Goal: Transaction & Acquisition: Purchase product/service

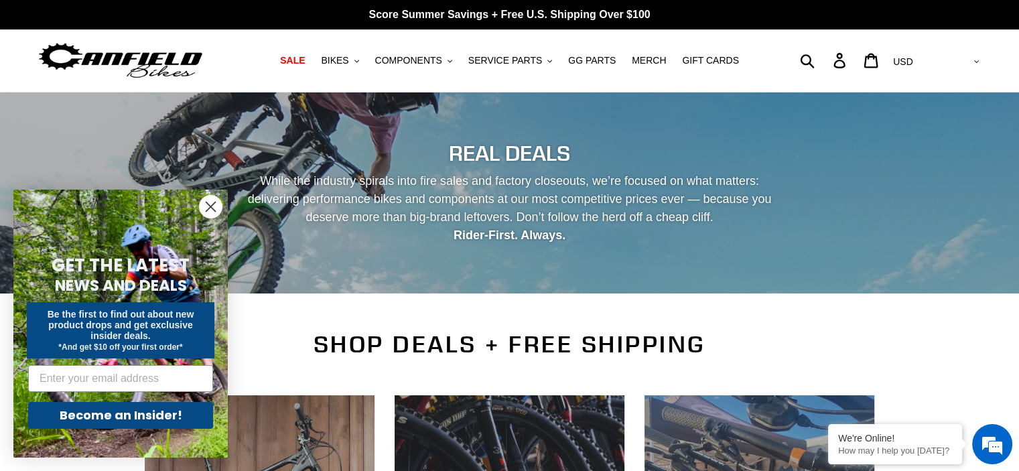
click at [210, 207] on icon "Close dialog" at bounding box center [210, 206] width 9 height 9
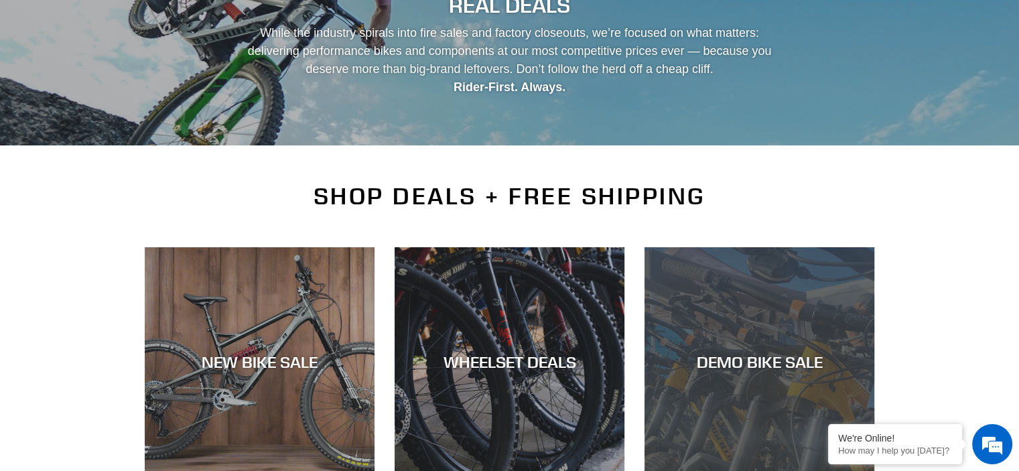
scroll to position [201, 0]
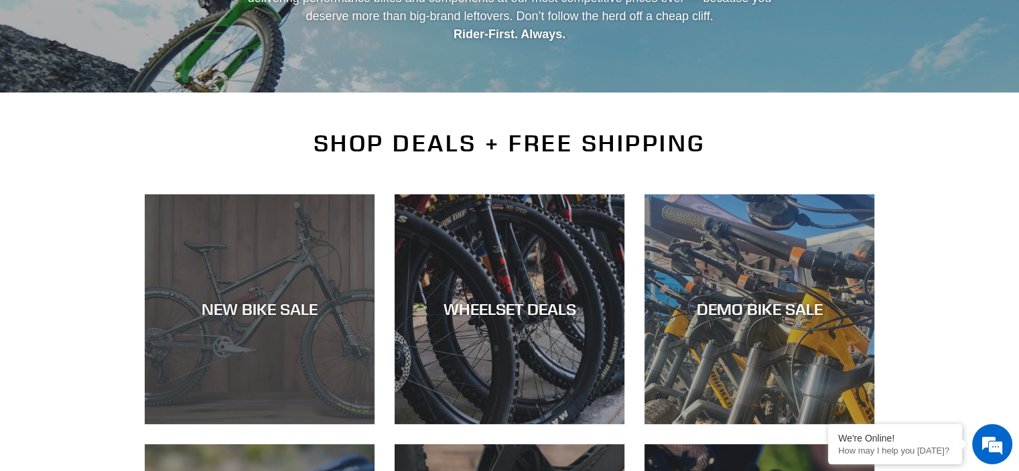
click at [236, 424] on div "NEW BIKE SALE" at bounding box center [260, 424] width 230 height 0
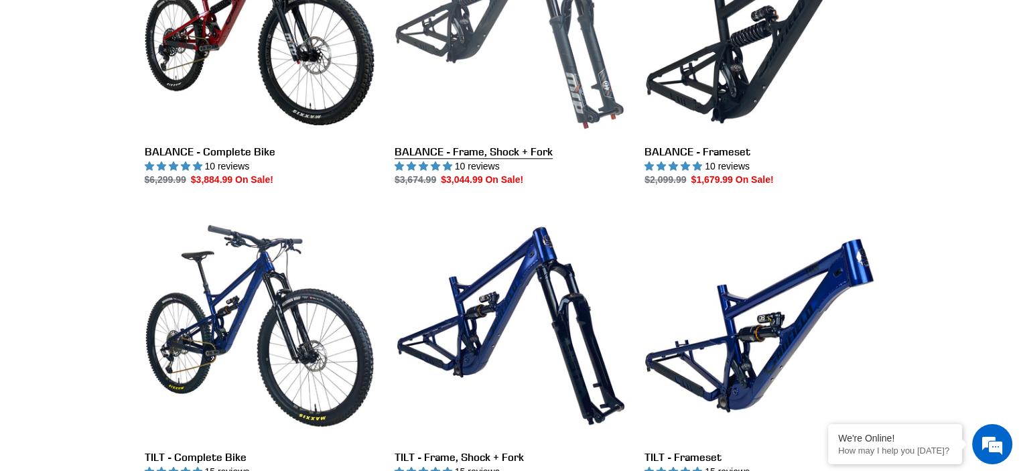
scroll to position [1399, 0]
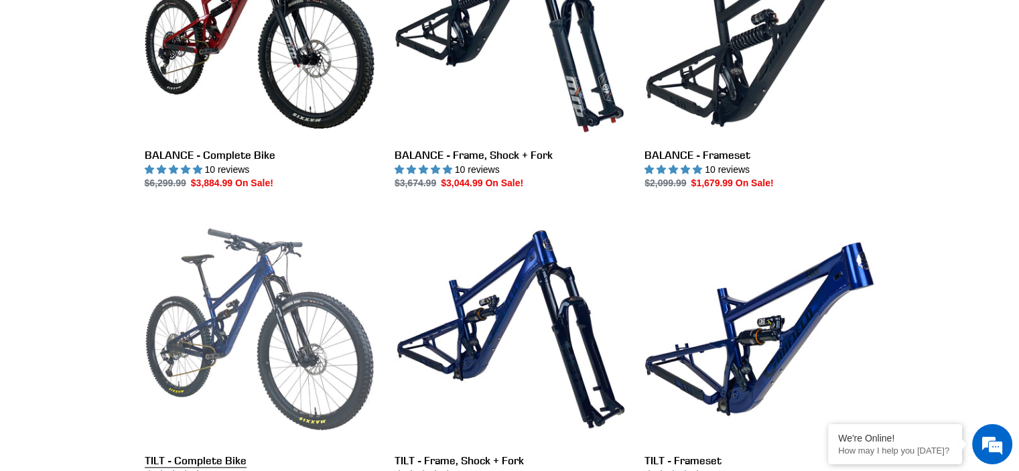
drag, startPoint x: 315, startPoint y: 216, endPoint x: 115, endPoint y: 216, distance: 201.0
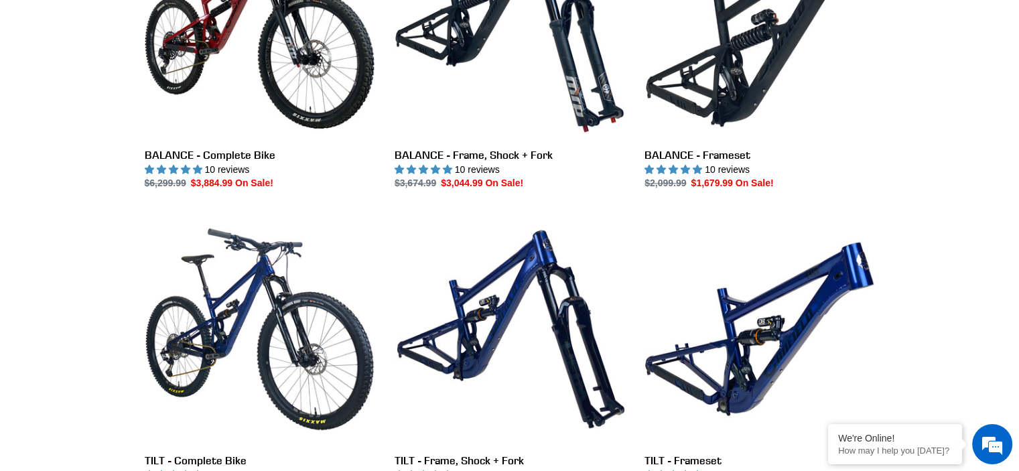
drag, startPoint x: 115, startPoint y: 216, endPoint x: 930, endPoint y: 307, distance: 821.0
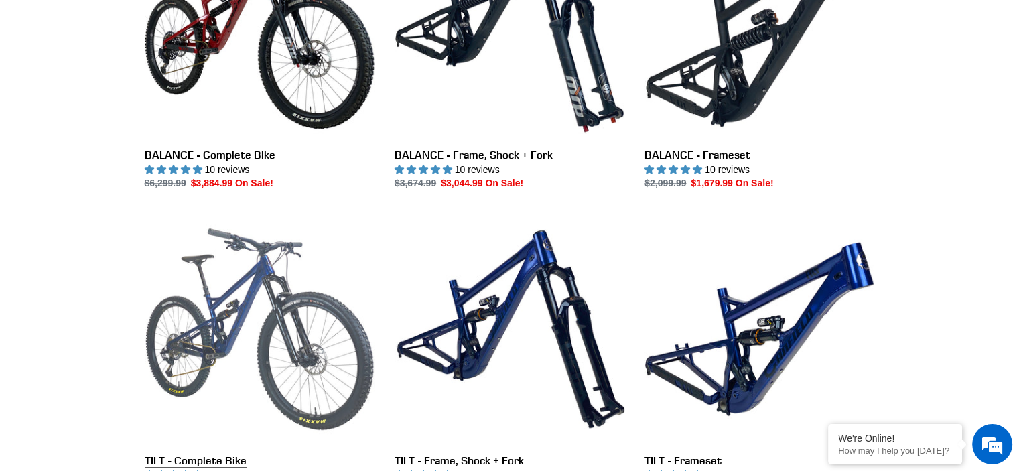
click at [273, 289] on link "TILT - Complete Bike" at bounding box center [260, 355] width 230 height 282
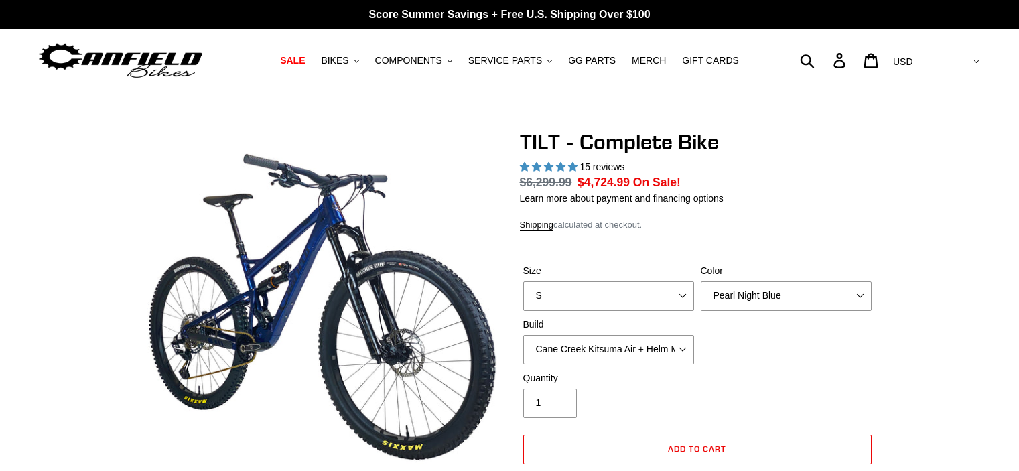
select select "highest-rating"
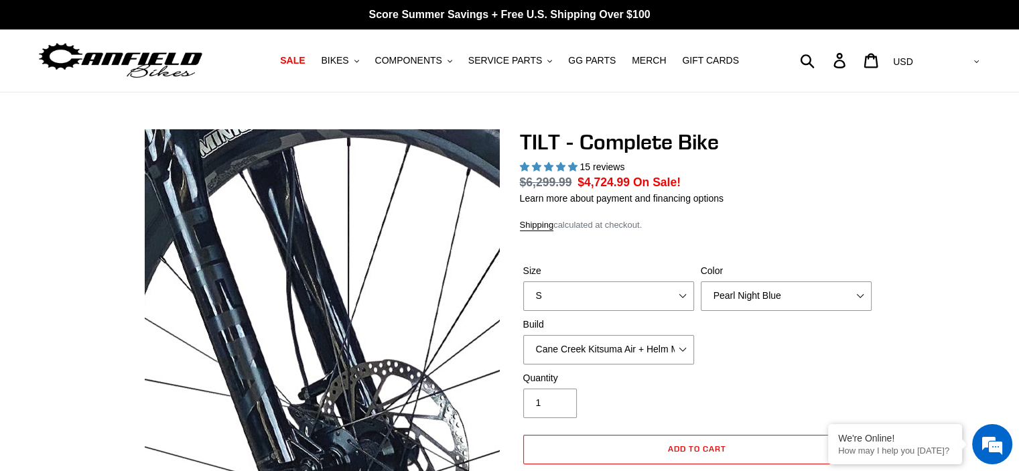
click at [411, 320] on img at bounding box center [66, 274] width 1372 height 1372
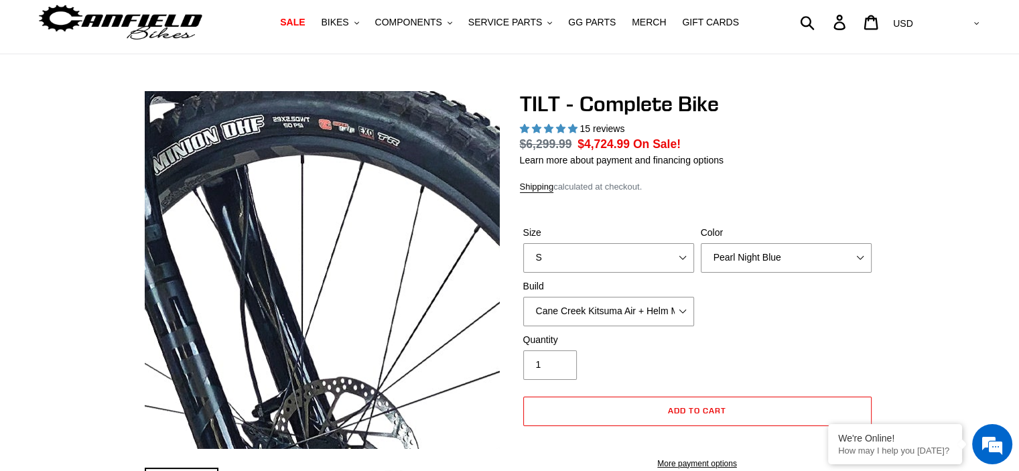
scroll to position [201, 0]
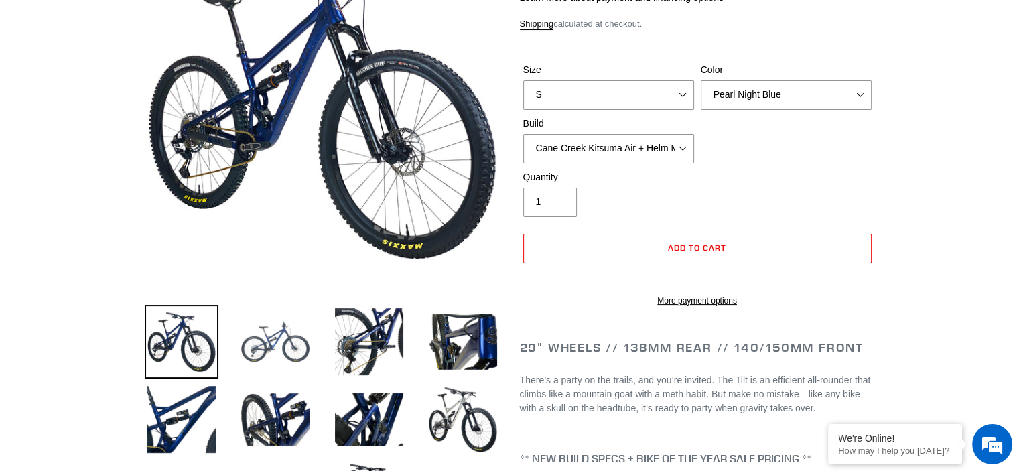
click at [280, 336] on img at bounding box center [275, 342] width 74 height 74
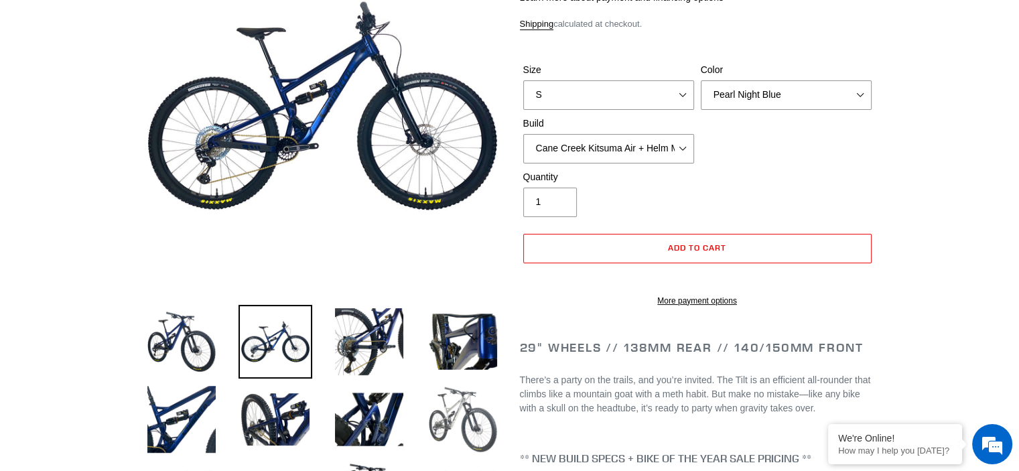
click at [466, 407] on img at bounding box center [463, 419] width 74 height 74
